Goal: Register for event/course

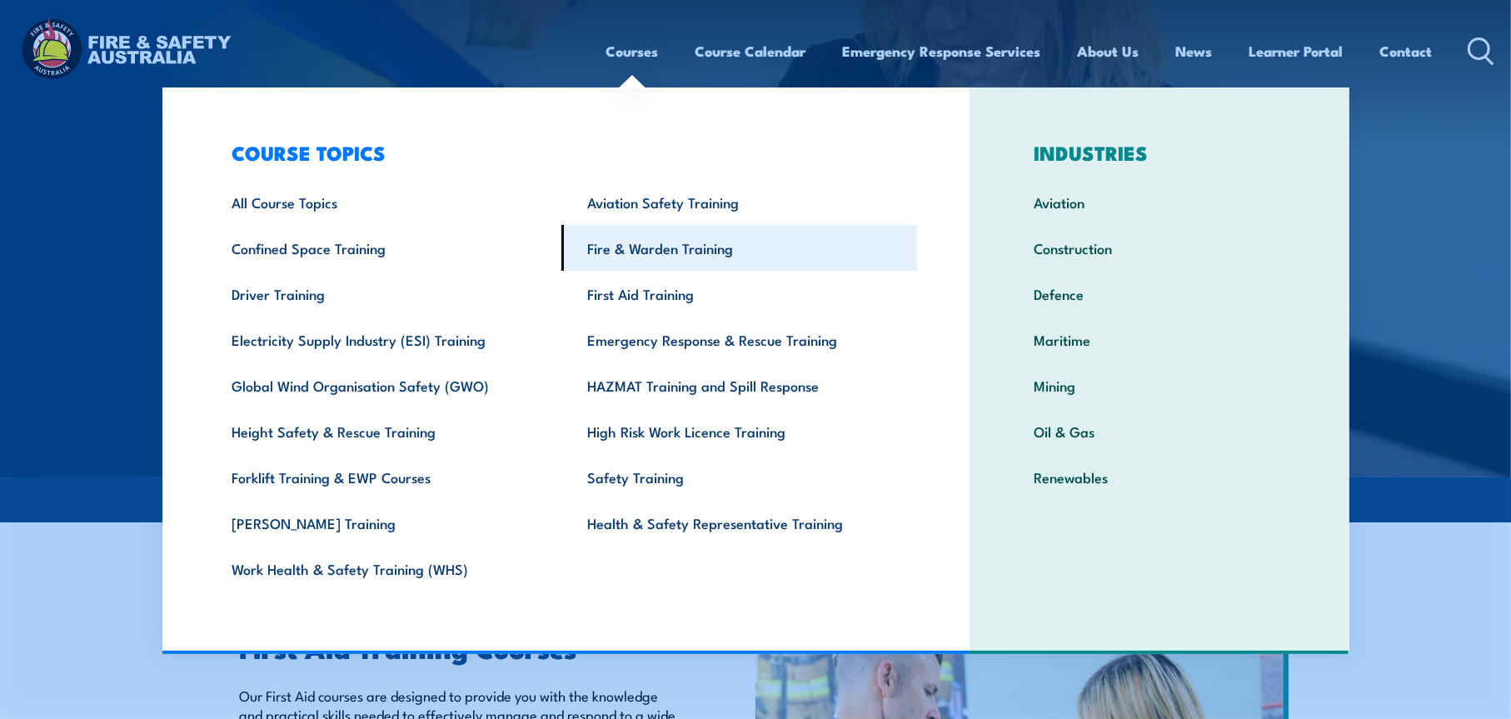
click at [670, 247] on link "Fire & Warden Training" at bounding box center [740, 248] width 356 height 46
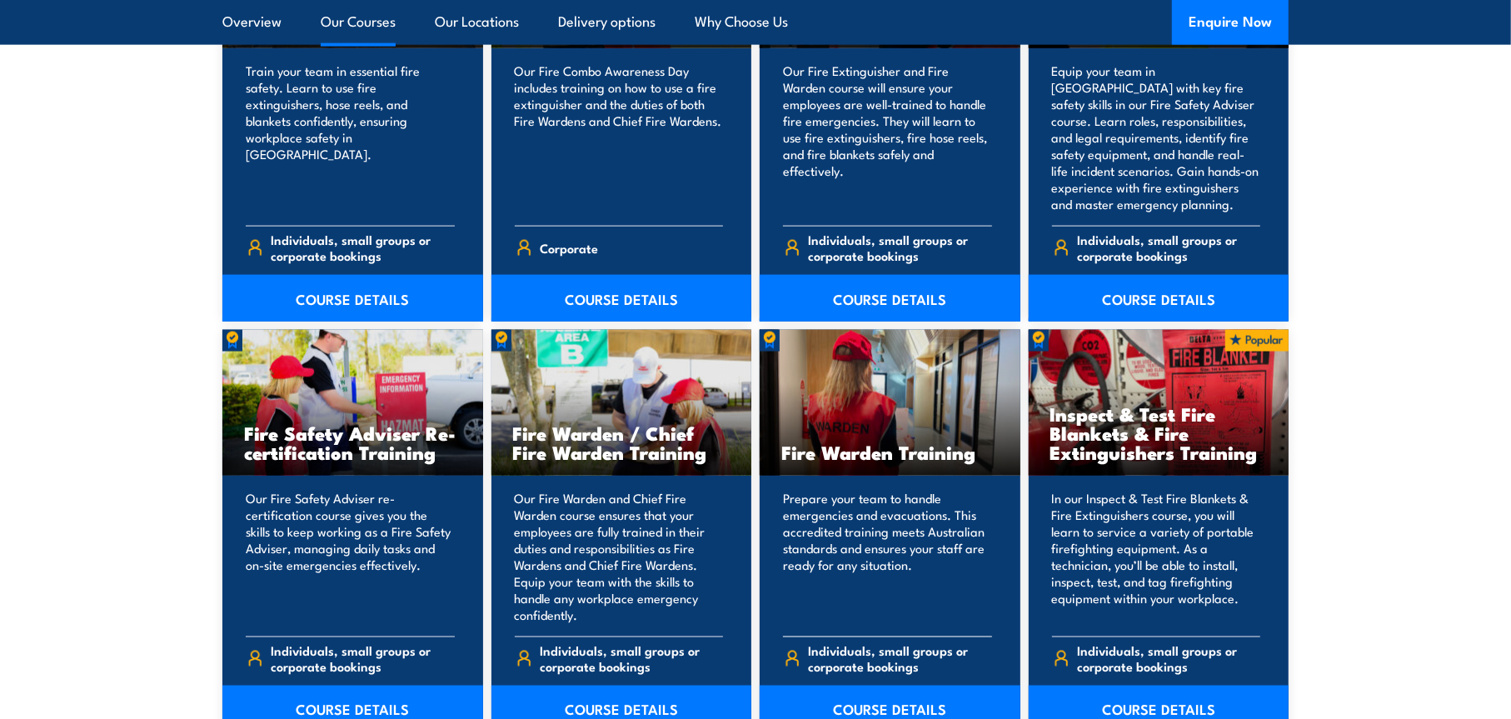
scroll to position [1666, 0]
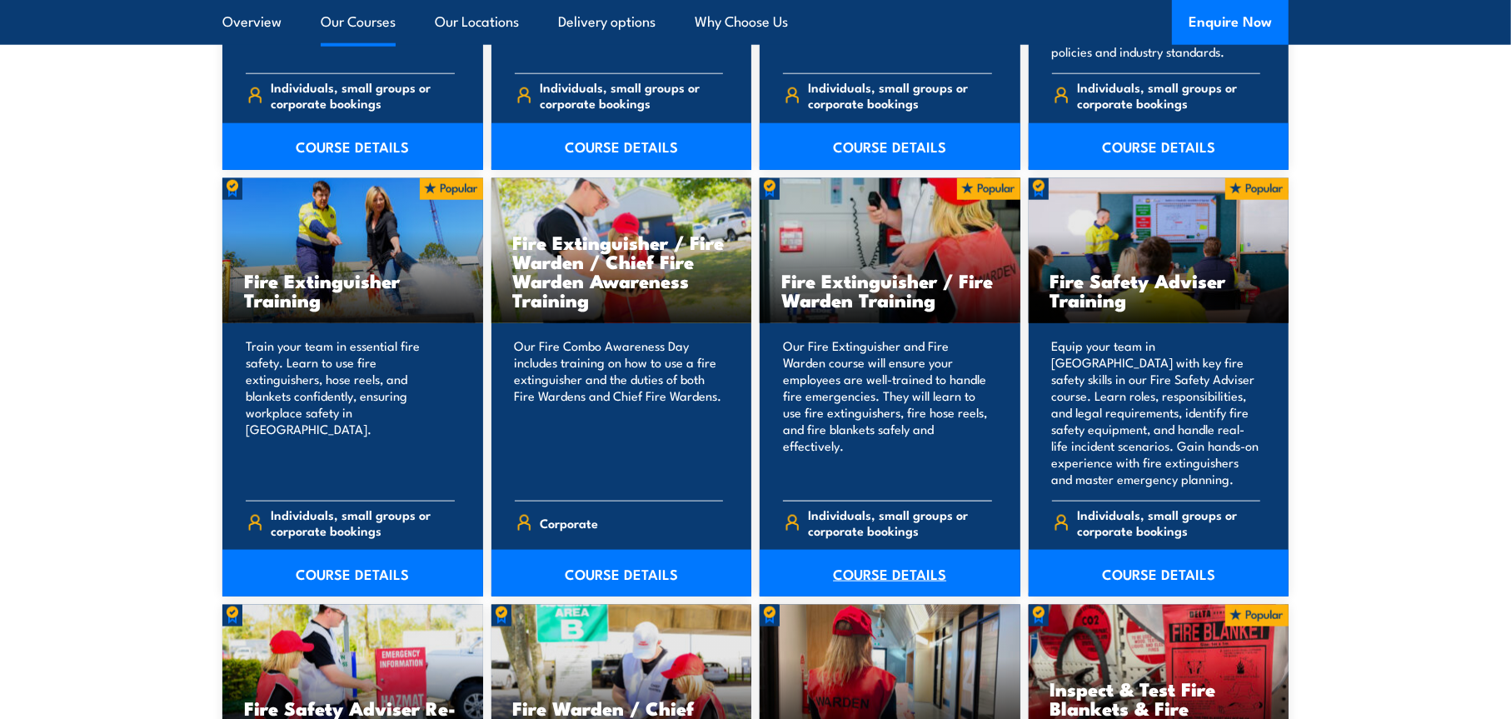
click at [936, 562] on link "COURSE DETAILS" at bounding box center [890, 573] width 261 height 47
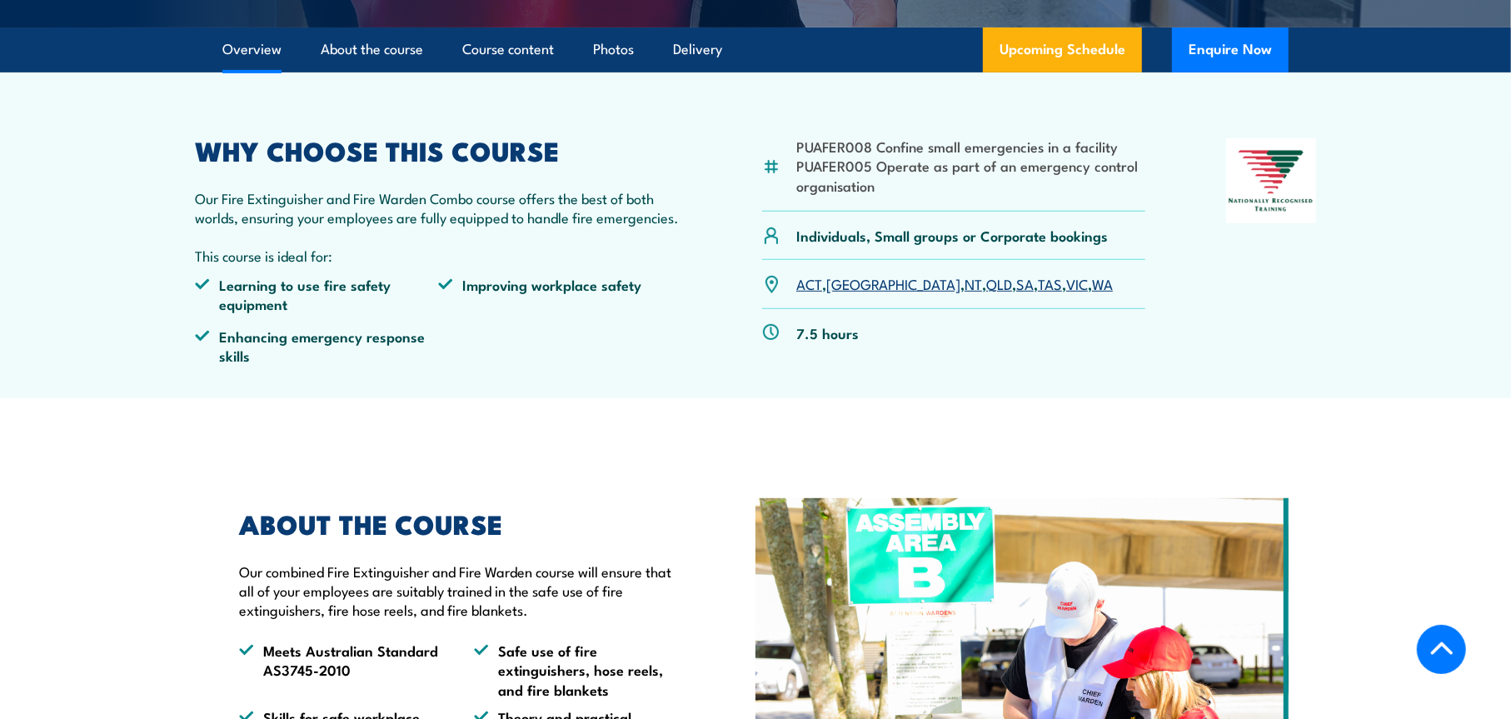
scroll to position [583, 0]
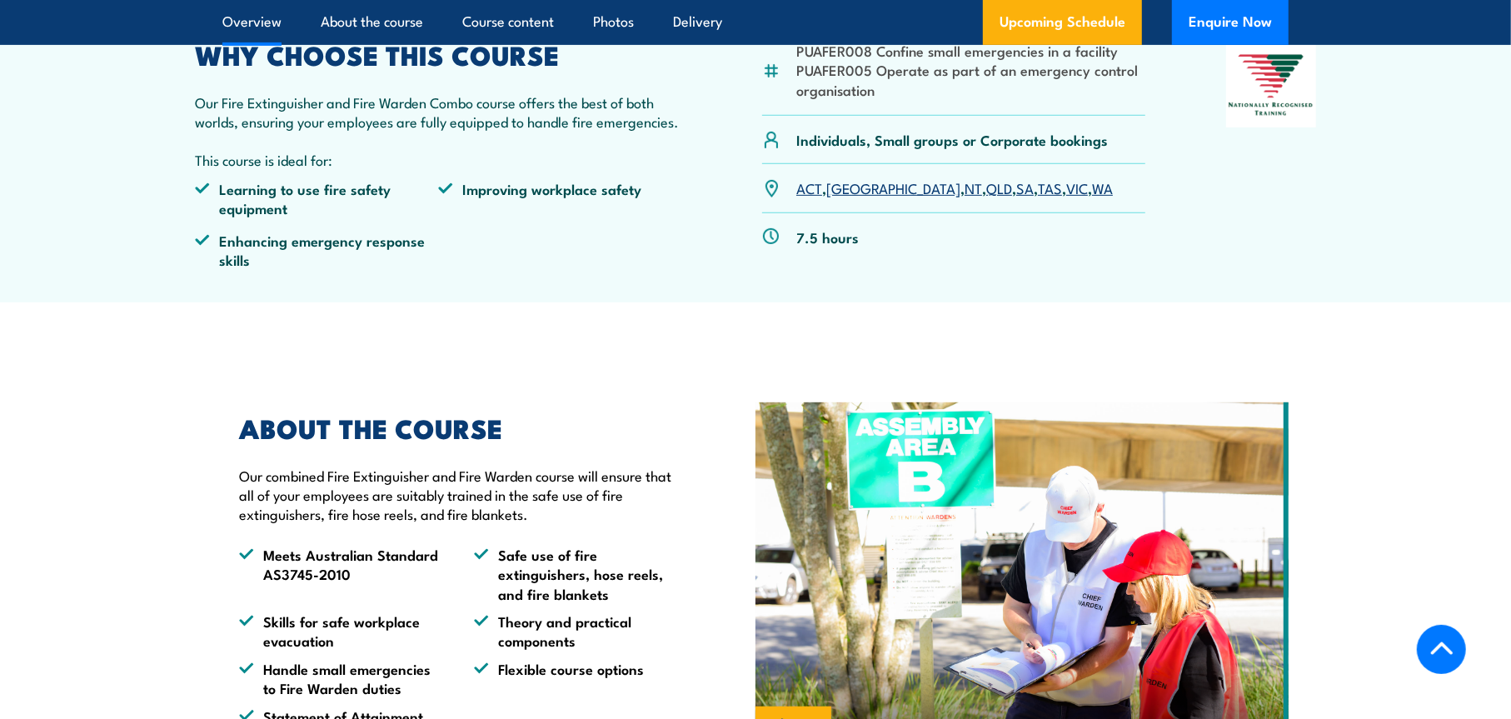
click at [1016, 190] on link "SA" at bounding box center [1024, 187] width 17 height 20
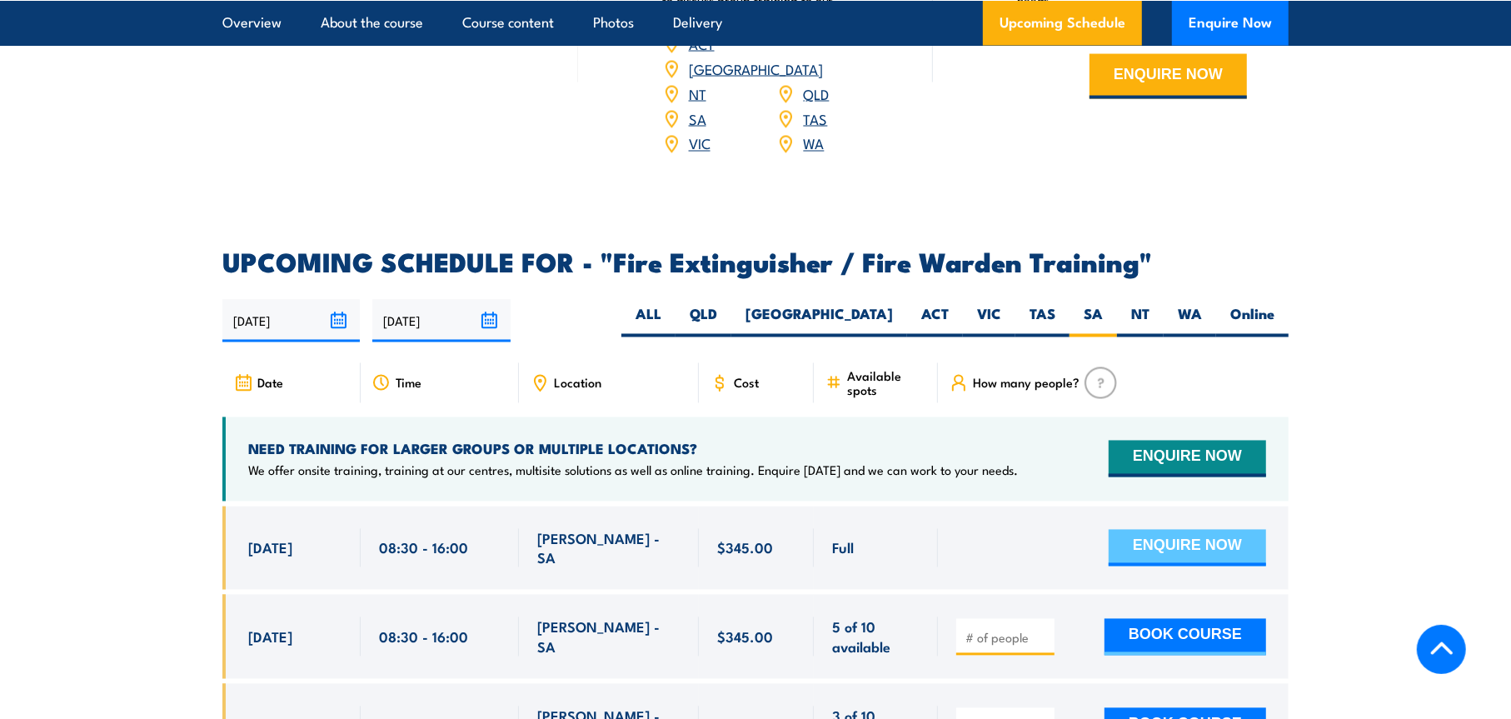
scroll to position [2318, 0]
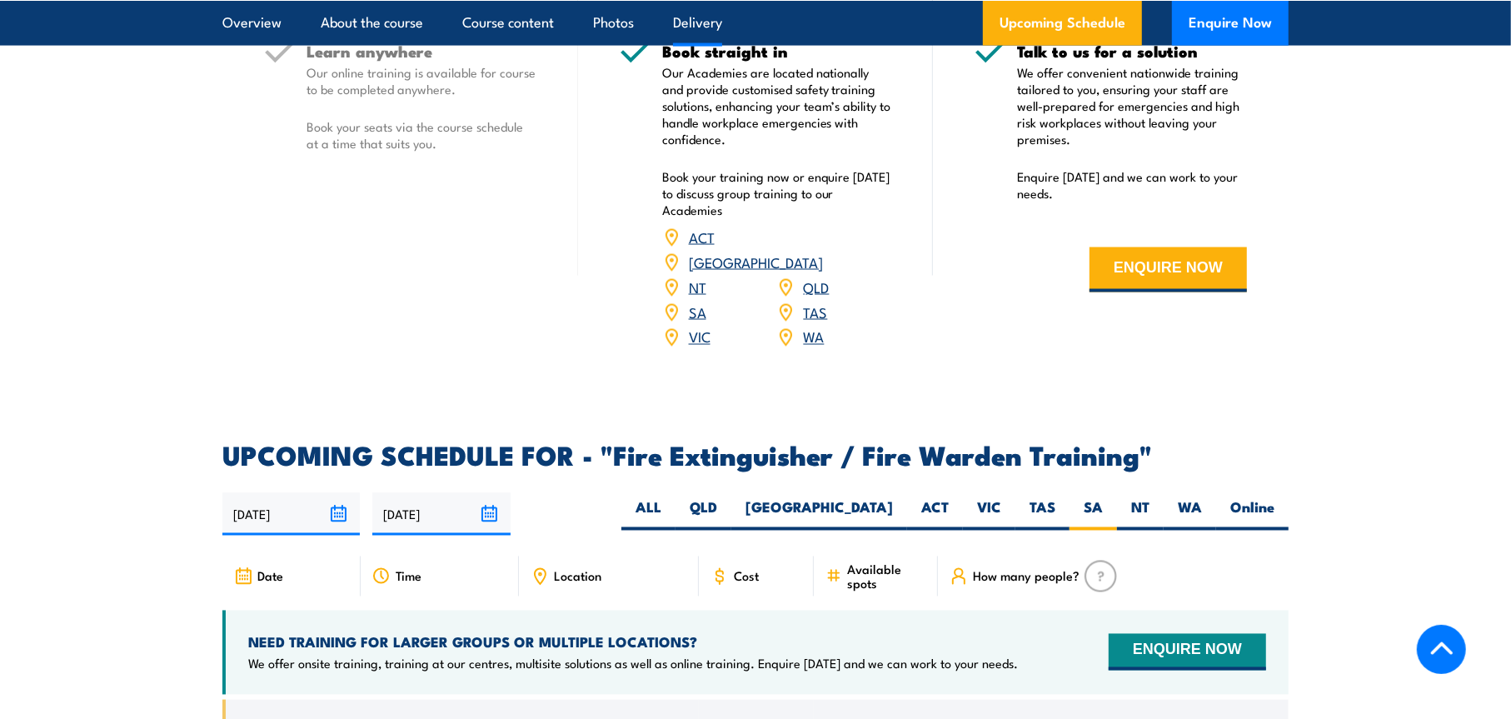
drag, startPoint x: 112, startPoint y: 267, endPoint x: 35, endPoint y: 267, distance: 77.5
click at [112, 267] on section "DELIVERY OPTIONS Delivery options to suit businesses of all sizes. Online Best …" at bounding box center [755, 73] width 1511 height 594
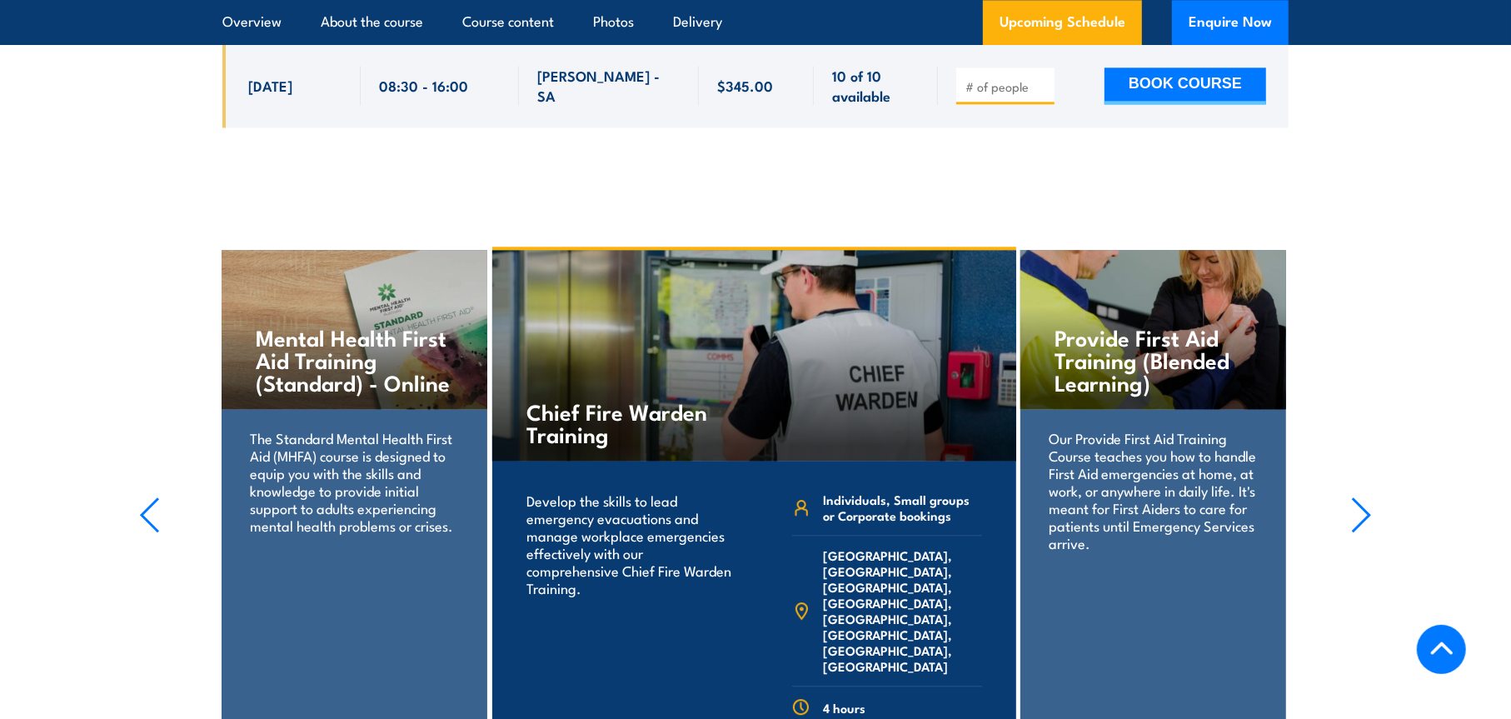
scroll to position [3484, 0]
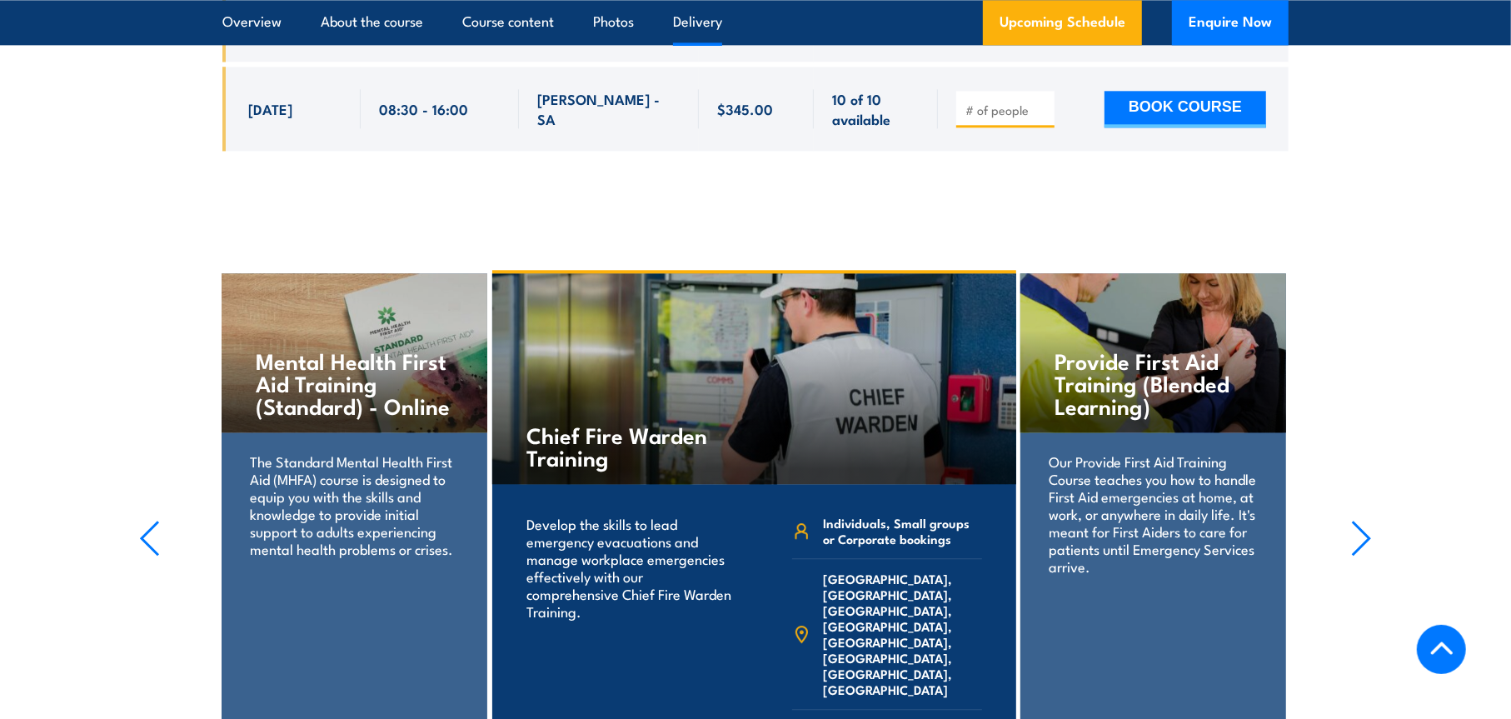
click at [709, 21] on link "Delivery" at bounding box center [697, 22] width 49 height 44
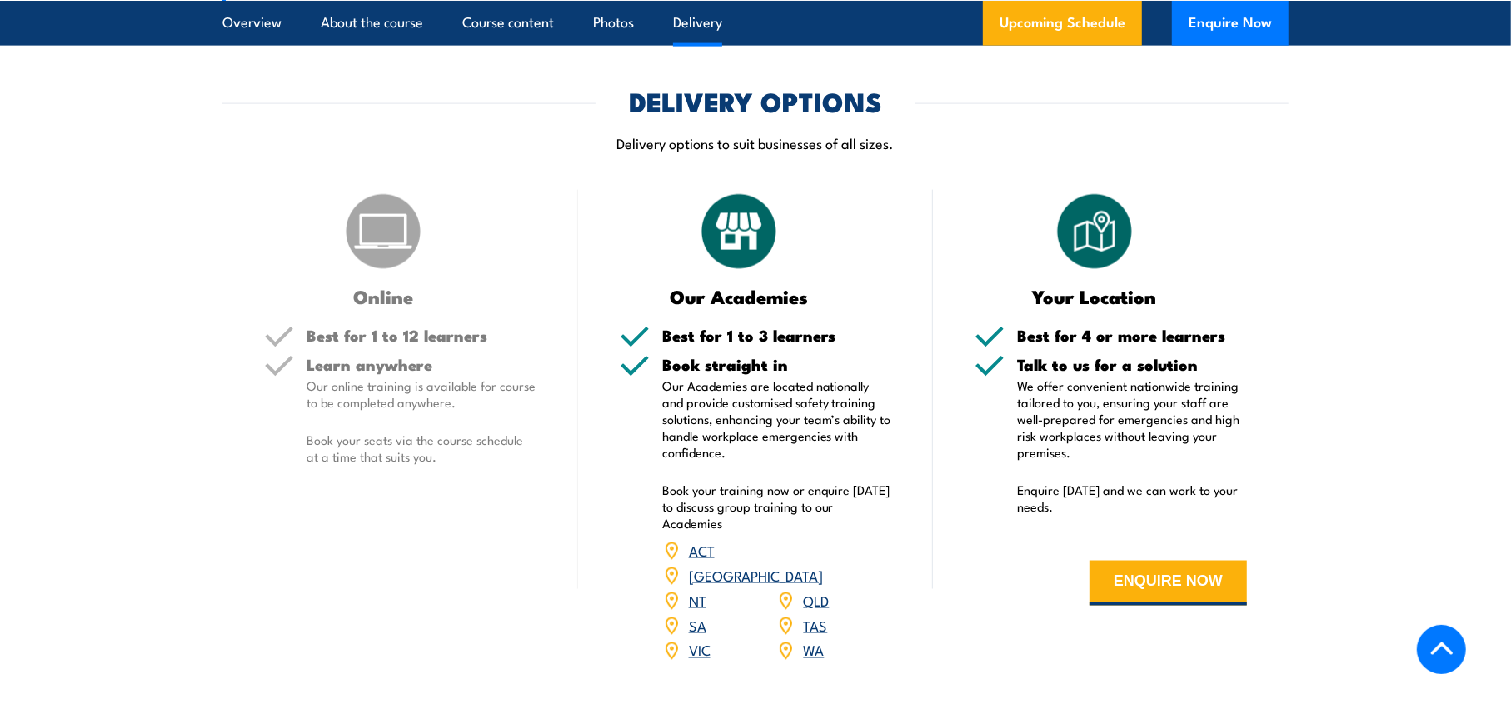
scroll to position [1990, 0]
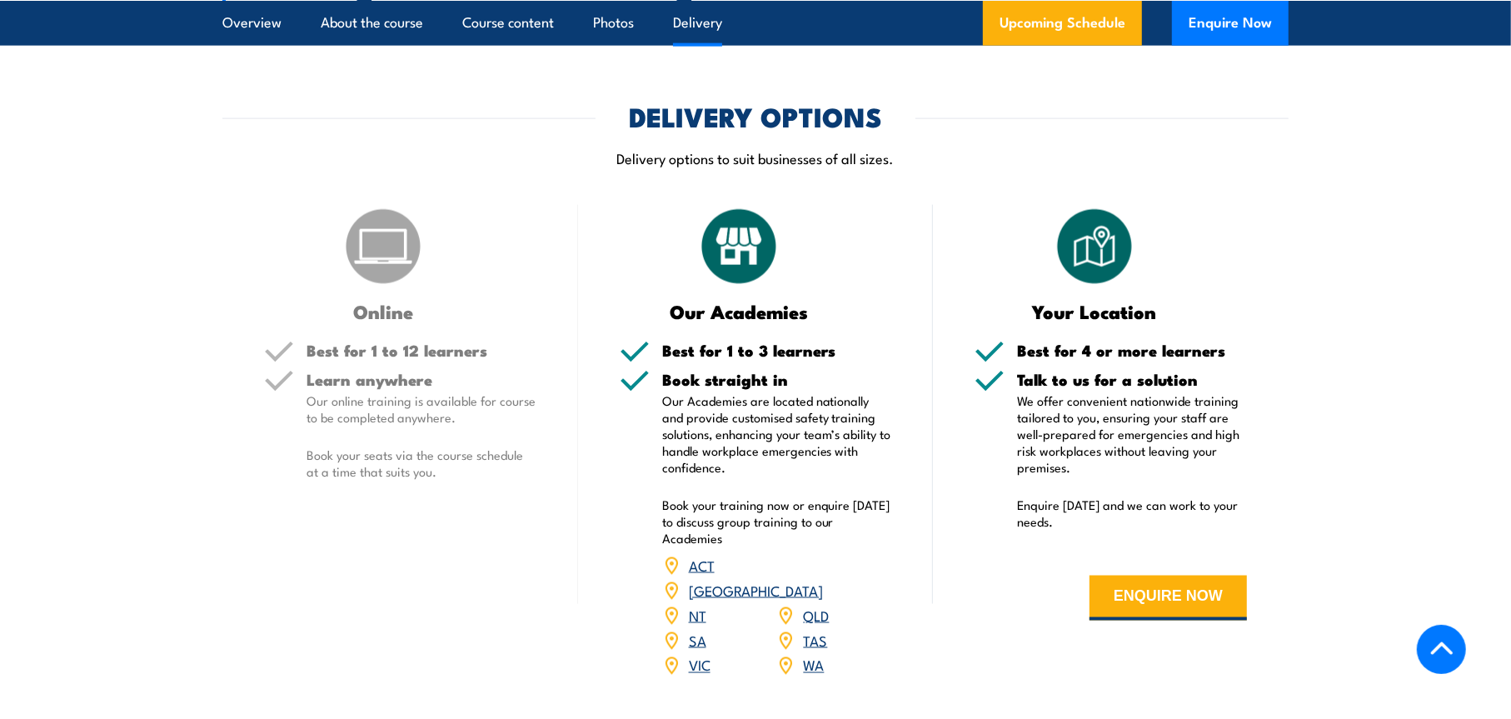
click at [698, 630] on link "SA" at bounding box center [697, 640] width 17 height 20
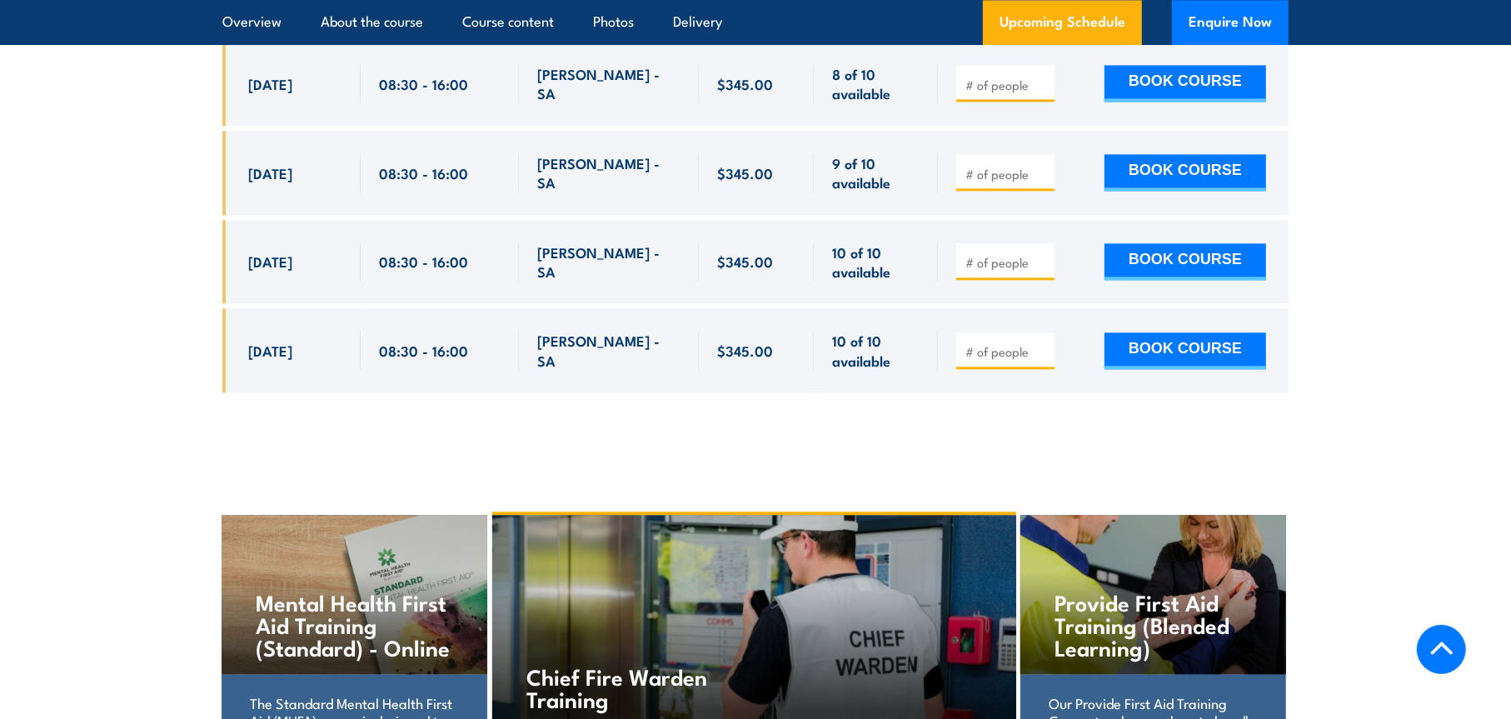
scroll to position [3318, 0]
